Goal: Information Seeking & Learning: Learn about a topic

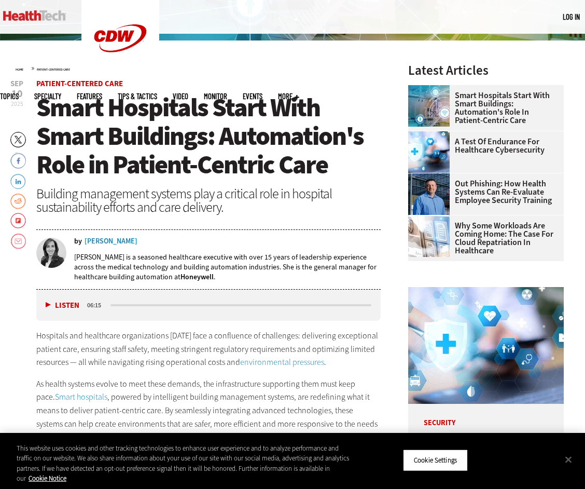
scroll to position [260, 0]
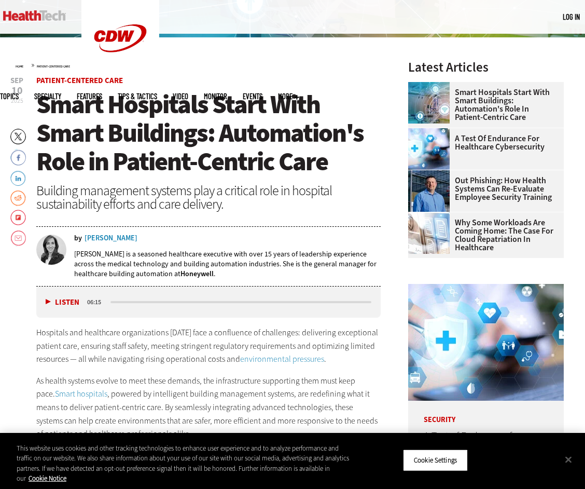
click at [212, 256] on p "[PERSON_NAME] is a seasoned healthcare executive with over 15 years of leadersh…" at bounding box center [227, 264] width 307 height 30
drag, startPoint x: 135, startPoint y: 236, endPoint x: 98, endPoint y: 238, distance: 36.9
click at [98, 238] on div "by [PERSON_NAME]" at bounding box center [227, 238] width 307 height 7
drag, startPoint x: 99, startPoint y: 238, endPoint x: 122, endPoint y: 255, distance: 28.9
click at [122, 255] on p "[PERSON_NAME] is a seasoned healthcare executive with over 15 years of leadersh…" at bounding box center [227, 264] width 307 height 30
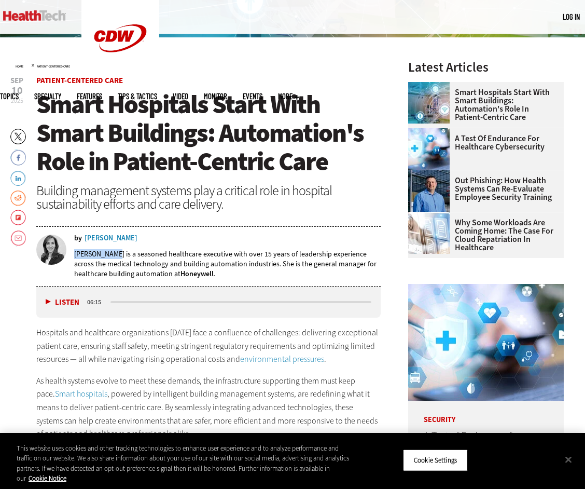
drag, startPoint x: 114, startPoint y: 253, endPoint x: 72, endPoint y: 253, distance: 42.0
click at [72, 253] on div "by [PERSON_NAME] [PERSON_NAME] is a seasoned healthcare executive with over 15 …" at bounding box center [208, 260] width 345 height 51
copy p "[PERSON_NAME]"
drag, startPoint x: 184, startPoint y: 352, endPoint x: 184, endPoint y: 342, distance: 9.9
click at [184, 352] on p "Hospitals and healthcare organizations [DATE] face a confluence of challenges: …" at bounding box center [208, 346] width 345 height 40
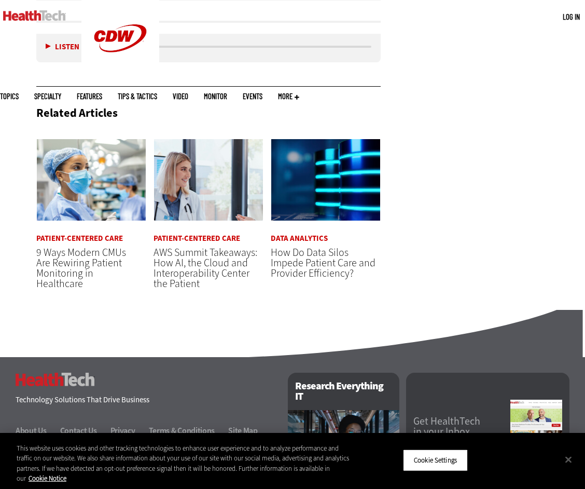
scroll to position [1941, 0]
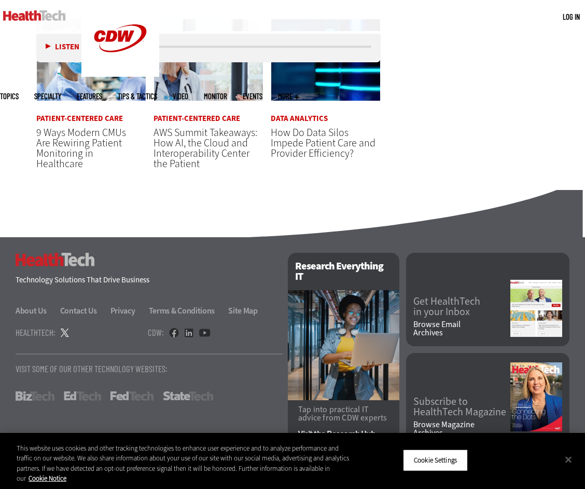
click at [64, 335] on link at bounding box center [65, 333] width 8 height 10
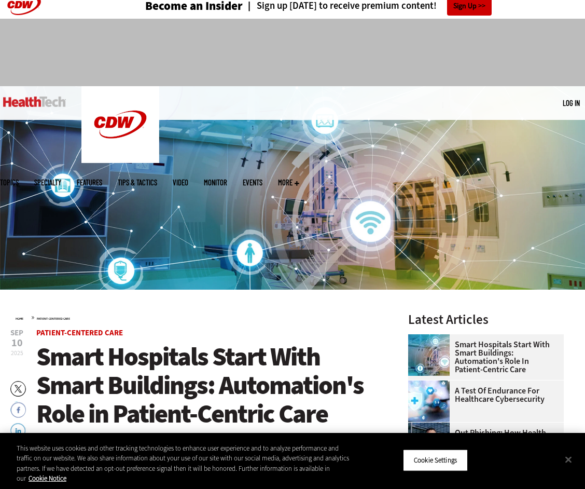
scroll to position [0, 0]
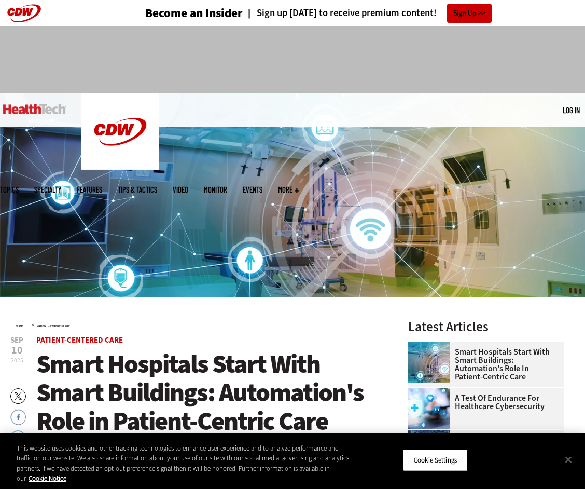
drag, startPoint x: 40, startPoint y: 375, endPoint x: 75, endPoint y: 375, distance: 34.3
click at [40, 375] on span "Smart Hospitals Start With Smart Buildings: Automation's Role in Patient-Centri…" at bounding box center [200, 392] width 328 height 91
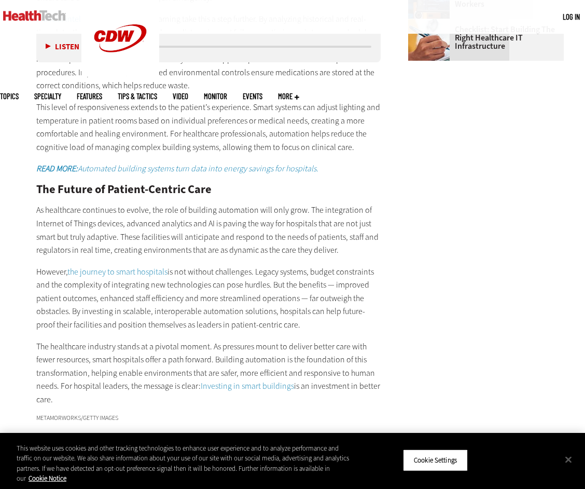
scroll to position [1298, 0]
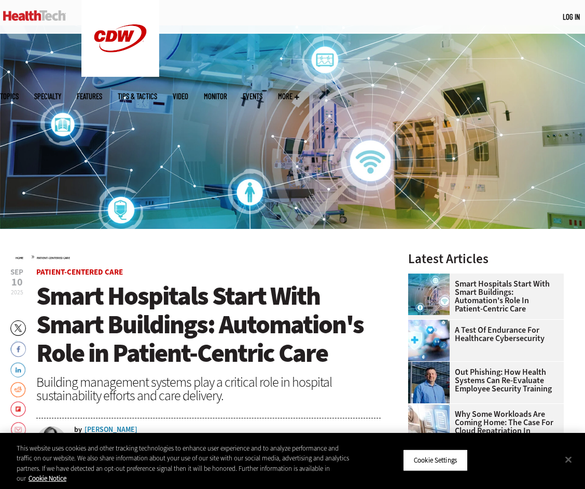
scroll to position [156, 0]
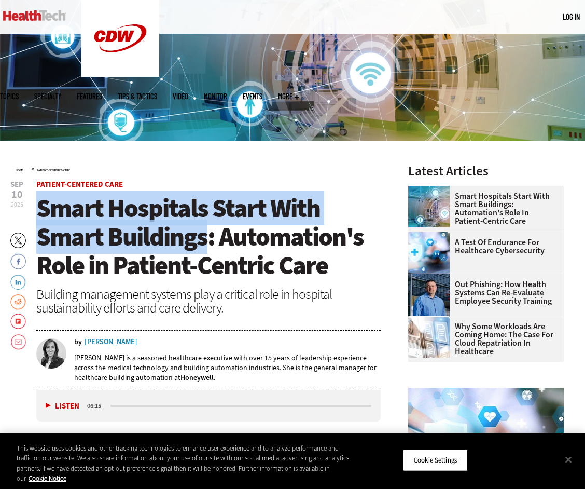
drag, startPoint x: 201, startPoint y: 230, endPoint x: 36, endPoint y: 198, distance: 168.3
click at [36, 198] on span "Smart Hospitals Start With Smart Buildings: Automation's Role in Patient-Centri…" at bounding box center [200, 236] width 328 height 91
copy span "Smart Hospitals Start With Smart Buildings"
